Goal: Information Seeking & Learning: Learn about a topic

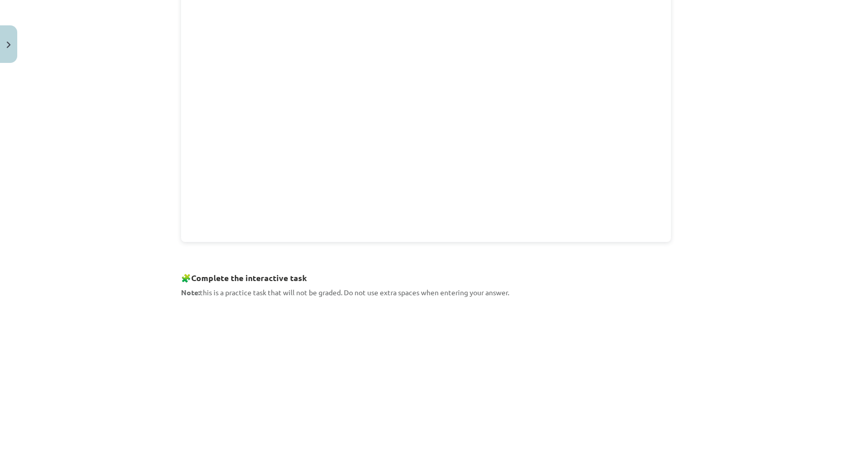
scroll to position [355, 0]
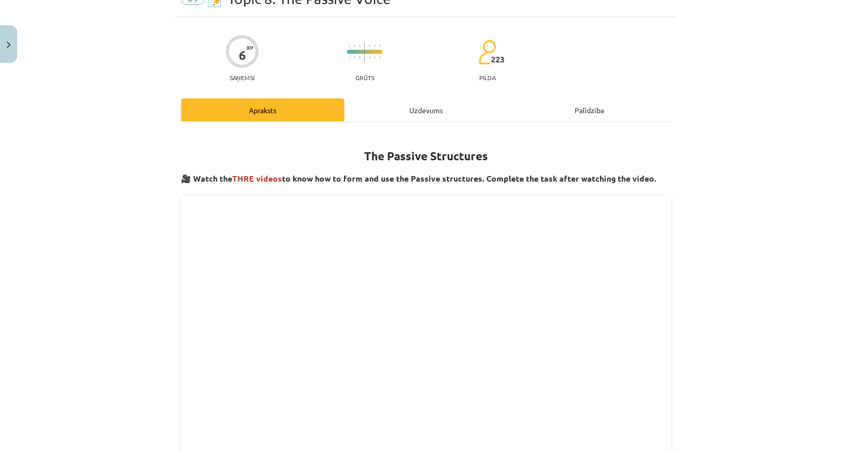
click at [416, 107] on div "Uzdevums" at bounding box center [425, 109] width 163 height 23
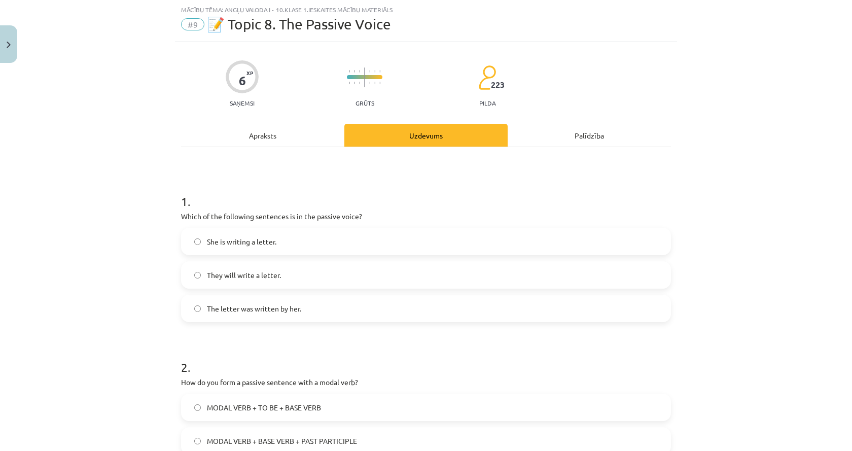
click at [275, 135] on div "Apraksts" at bounding box center [262, 135] width 163 height 23
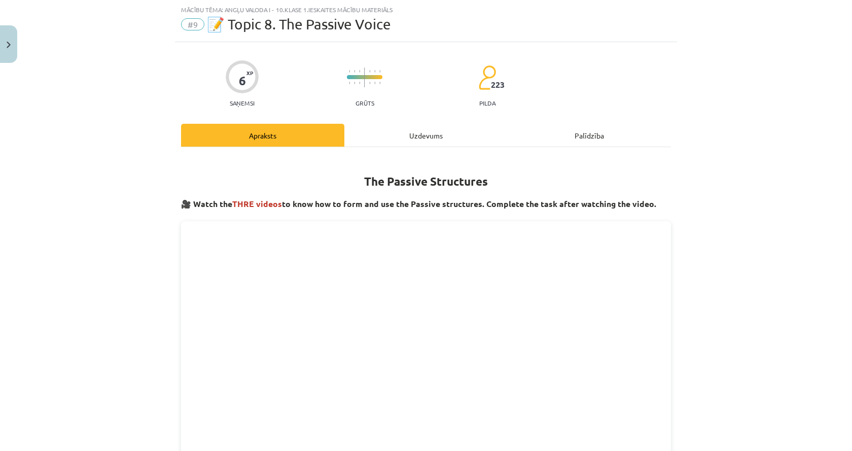
click at [419, 131] on div "Uzdevums" at bounding box center [425, 135] width 163 height 23
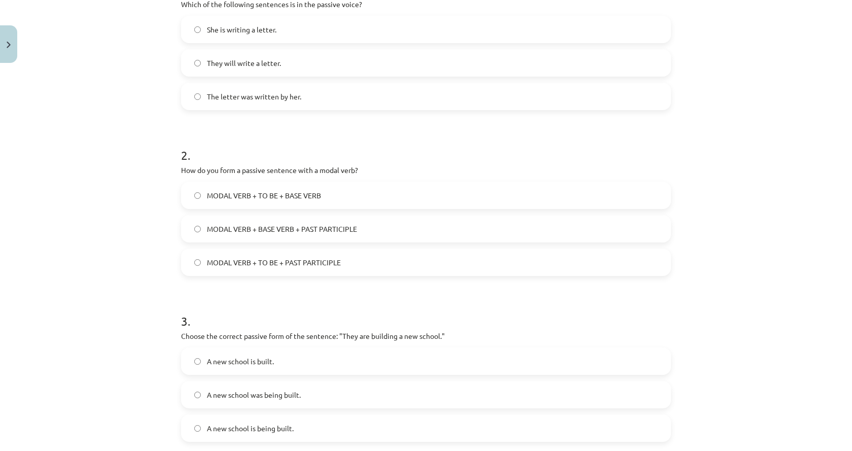
scroll to position [127, 0]
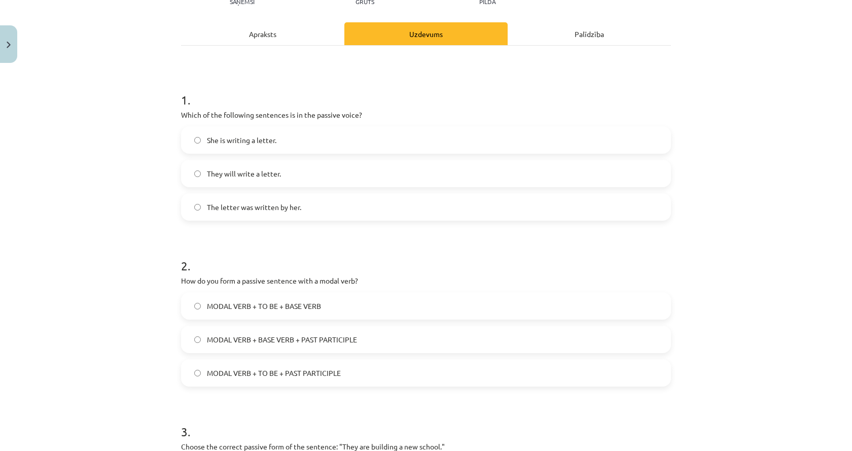
click at [454, 201] on label "The letter was written by her." at bounding box center [426, 206] width 488 height 25
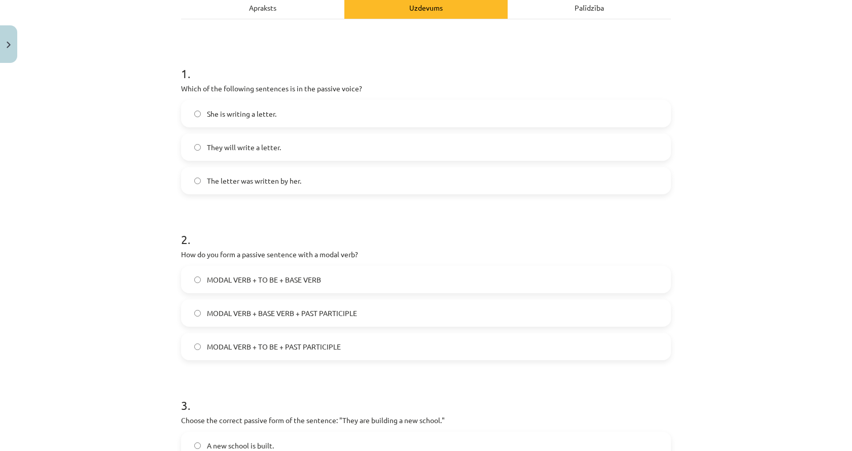
scroll to position [178, 0]
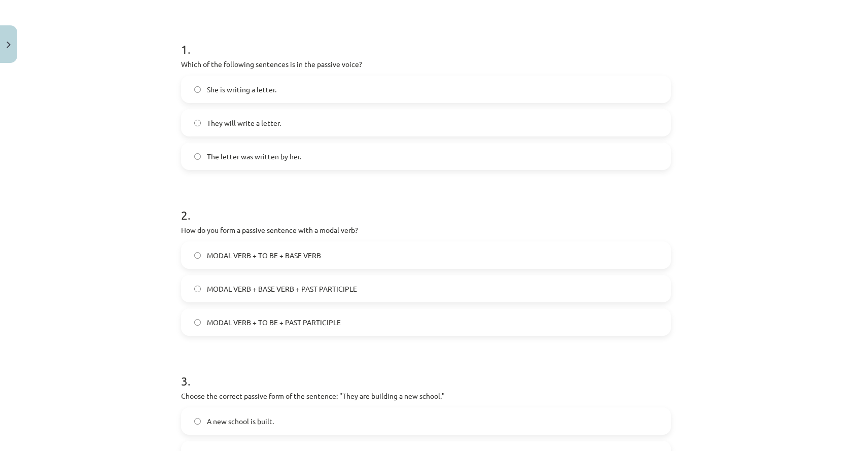
click at [306, 326] on span "MODAL VERB + TO BE + PAST PARTICIPLE" at bounding box center [274, 322] width 134 height 11
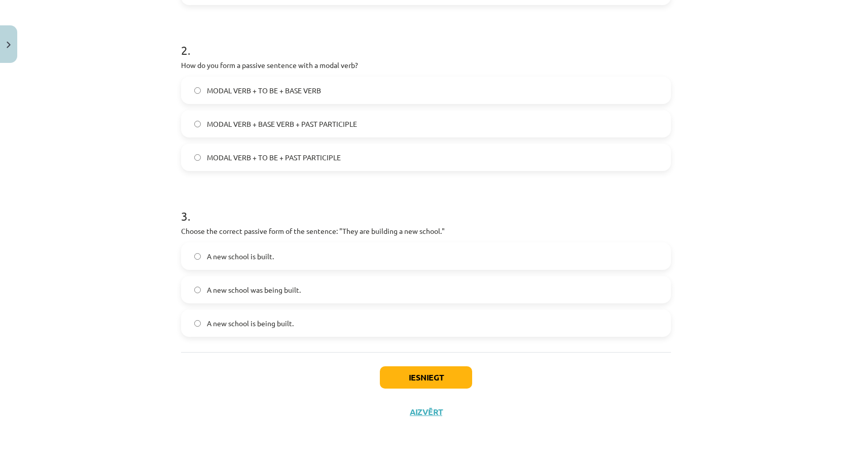
scroll to position [346, 0]
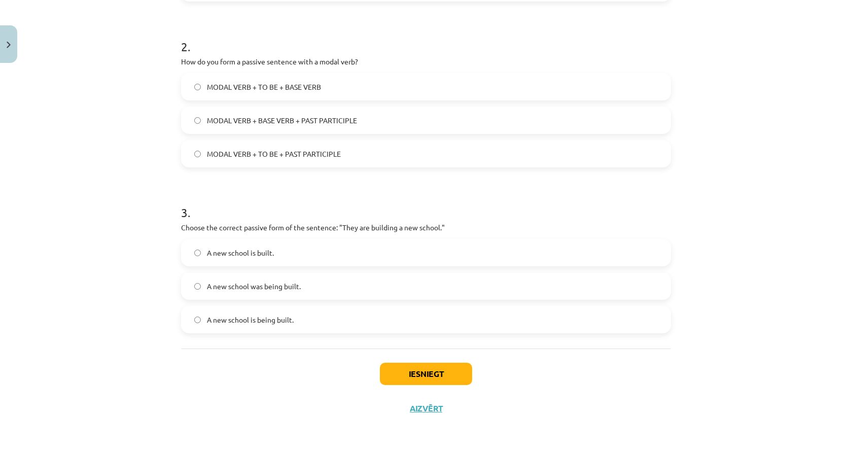
click at [263, 324] on span "A new school is being built." at bounding box center [250, 320] width 87 height 11
click at [387, 379] on button "Iesniegt" at bounding box center [426, 374] width 92 height 22
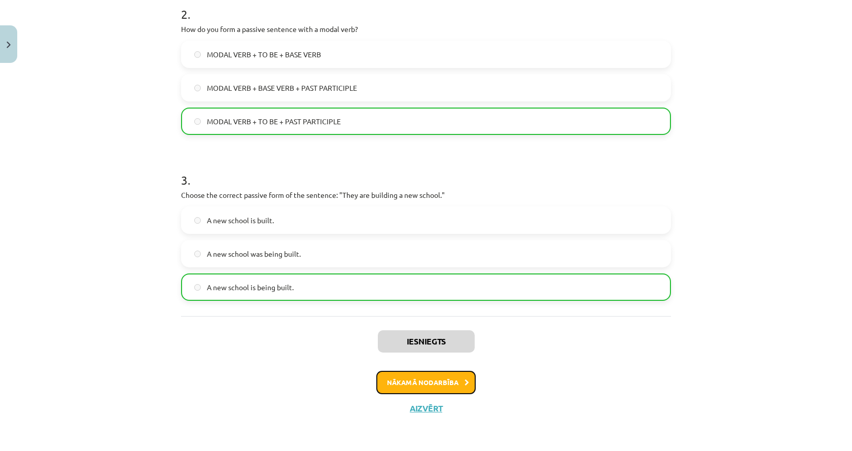
click at [443, 386] on button "Nākamā nodarbība" at bounding box center [425, 382] width 99 height 23
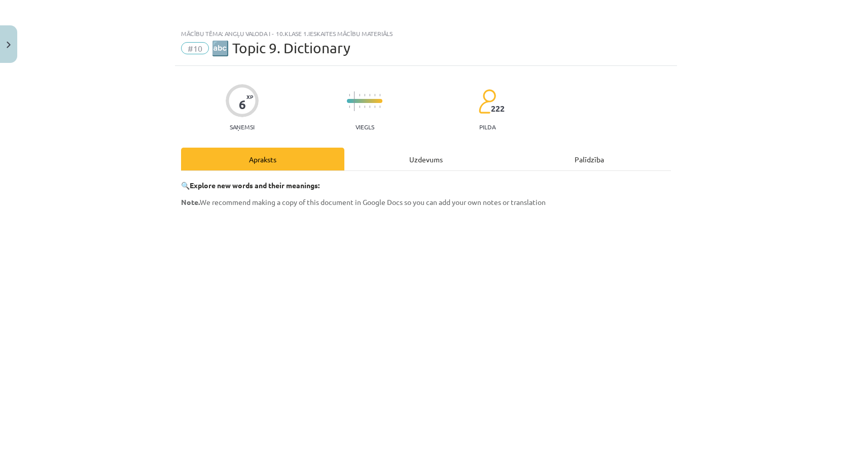
scroll to position [0, 0]
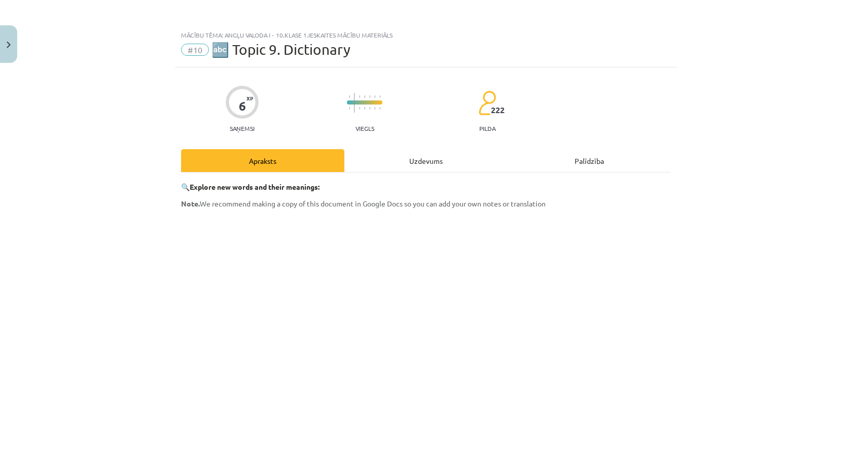
click at [420, 154] on div "Uzdevums" at bounding box center [425, 160] width 163 height 23
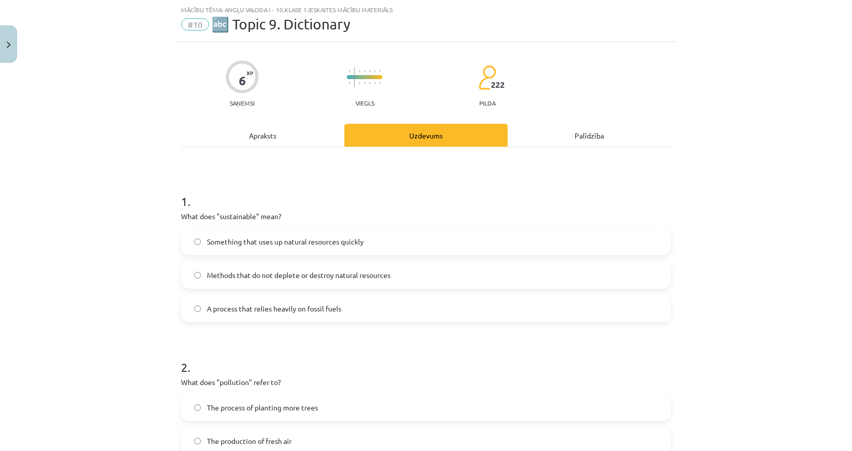
click at [253, 124] on div "Apraksts" at bounding box center [262, 135] width 163 height 23
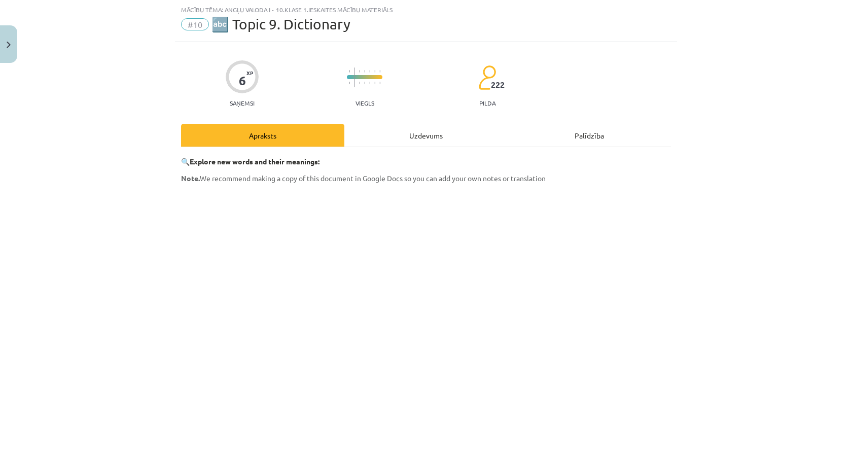
click at [412, 132] on div "Uzdevums" at bounding box center [425, 135] width 163 height 23
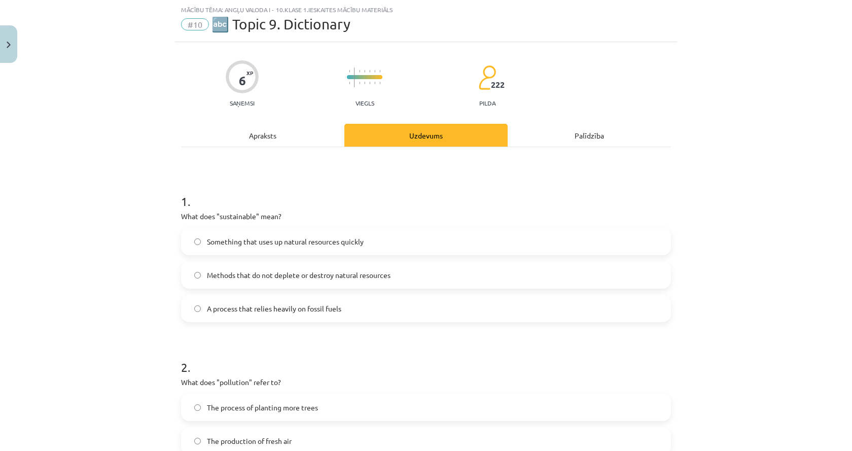
click at [270, 129] on div "Apraksts" at bounding box center [262, 135] width 163 height 23
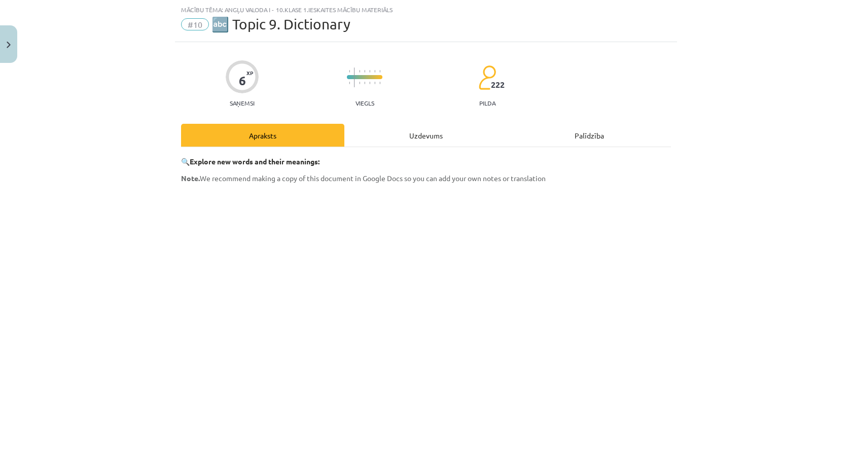
scroll to position [204, 0]
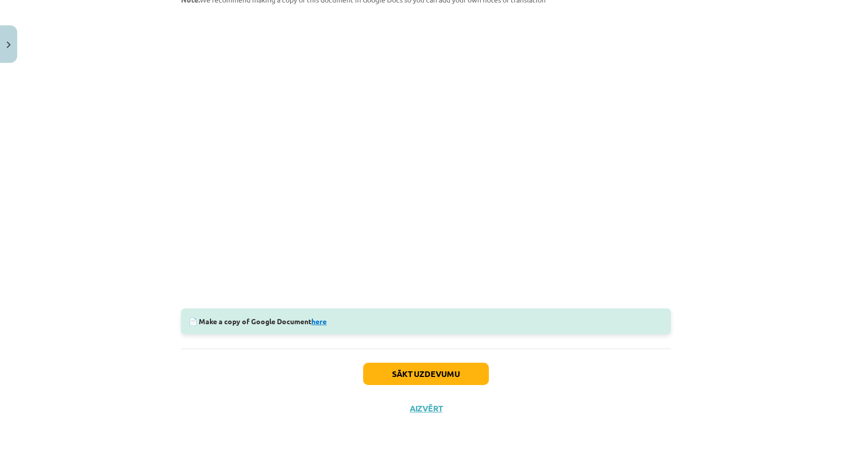
click at [322, 321] on link "here" at bounding box center [318, 321] width 15 height 9
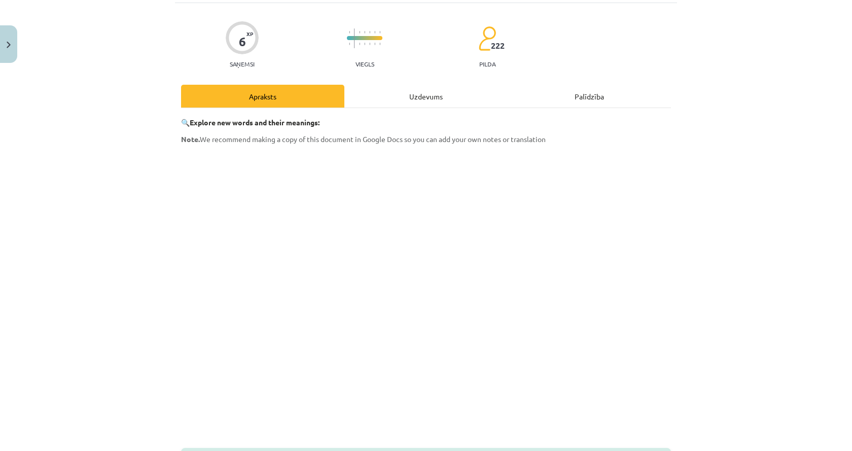
scroll to position [152, 0]
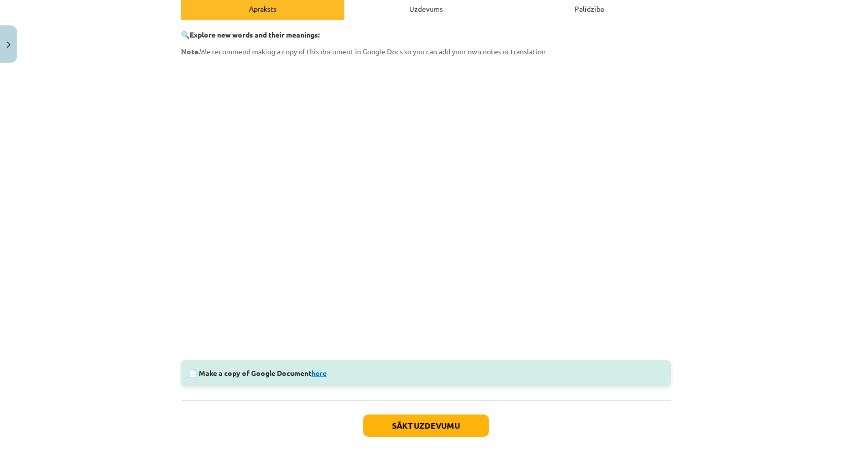
click at [318, 374] on link "here" at bounding box center [318, 372] width 15 height 9
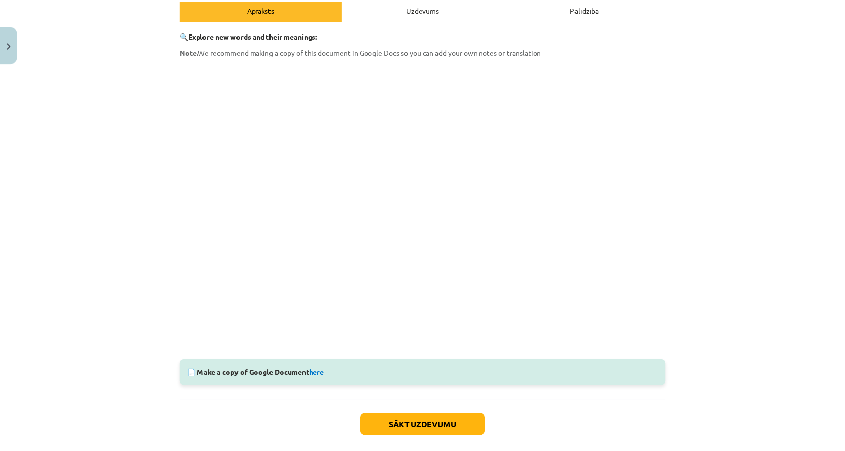
scroll to position [0, 0]
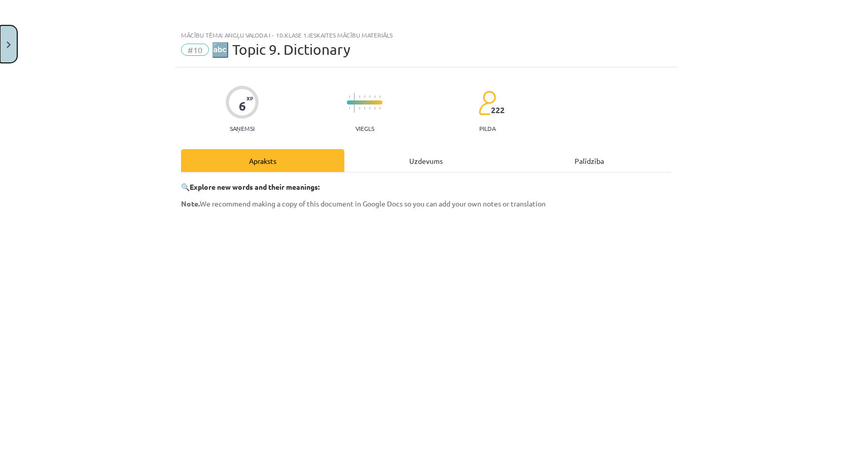
click at [12, 39] on button "Close" at bounding box center [8, 44] width 17 height 38
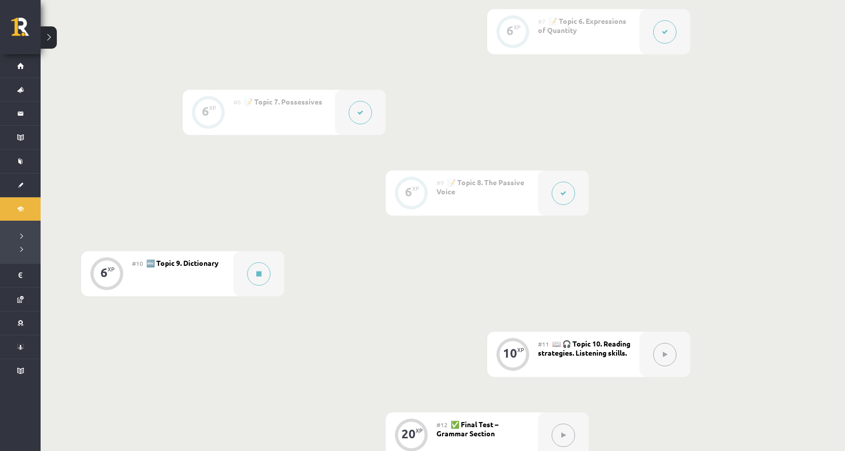
scroll to position [908, 0]
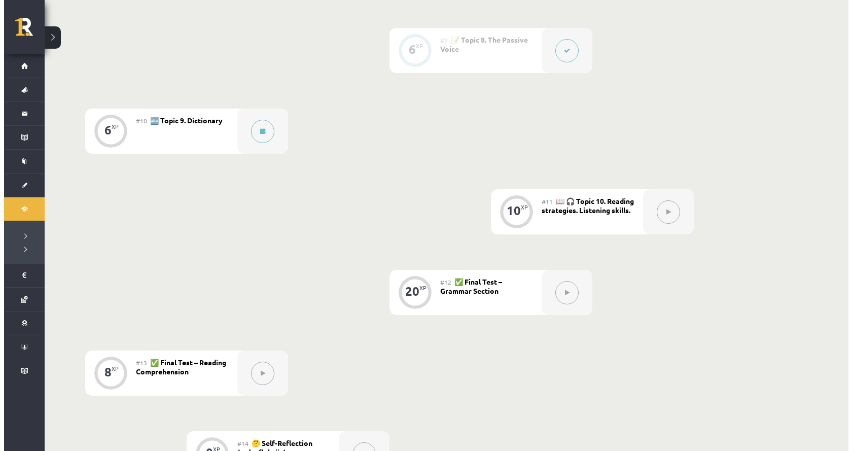
scroll to position [954, 0]
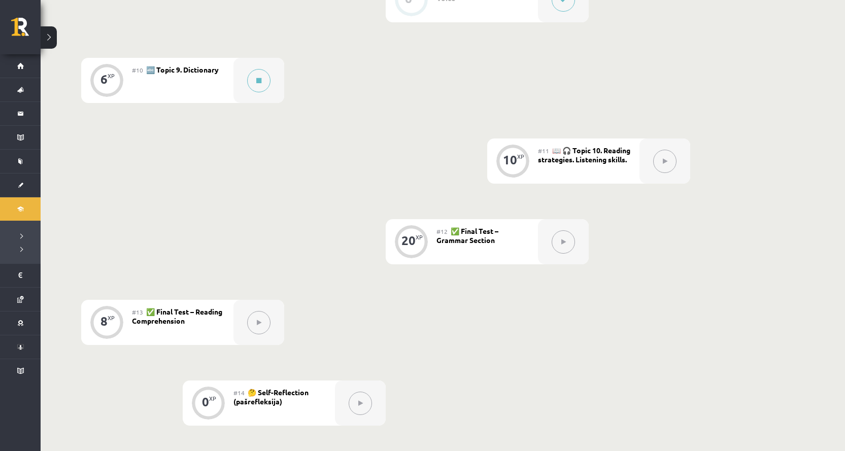
click at [208, 87] on div "#10 🔤 Topic 9. Dictionary" at bounding box center [182, 80] width 101 height 45
click at [261, 87] on button at bounding box center [258, 80] width 23 height 23
